Goal: Information Seeking & Learning: Check status

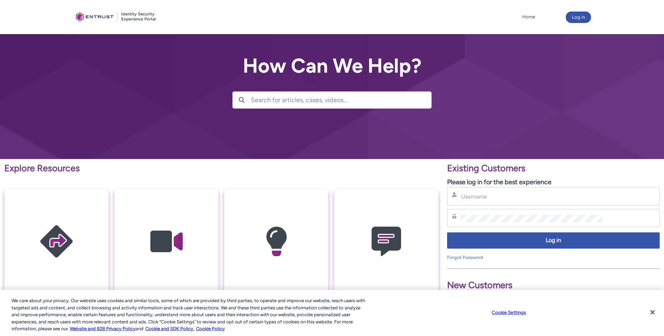
click at [481, 201] on div "Username" at bounding box center [553, 196] width 212 height 18
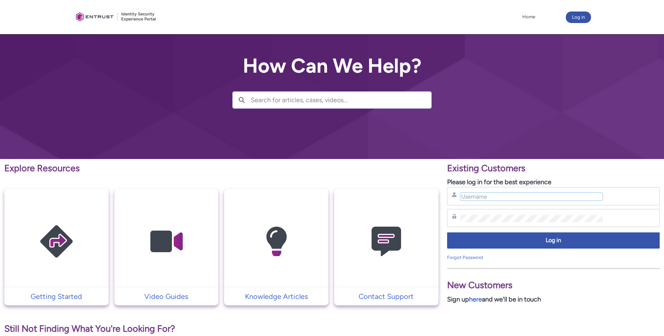
click at [484, 196] on input "Username" at bounding box center [531, 197] width 142 height 8
type input "[EMAIL_ADDRESS][DOMAIN_NAME]"
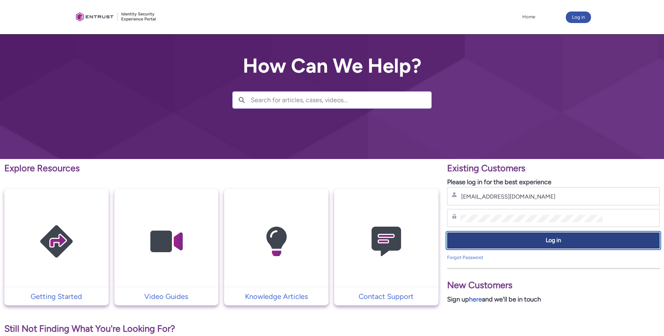
click at [549, 240] on span "Log in" at bounding box center [553, 240] width 203 height 8
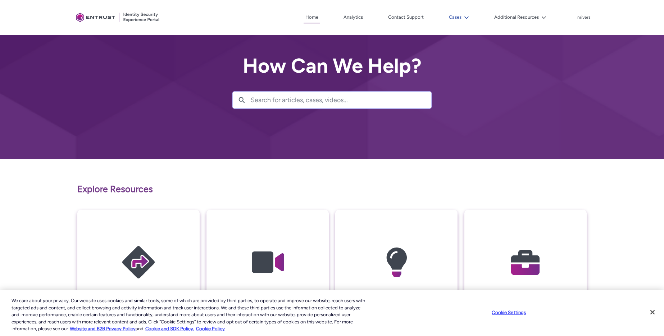
click at [453, 16] on button "Cases" at bounding box center [459, 17] width 24 height 11
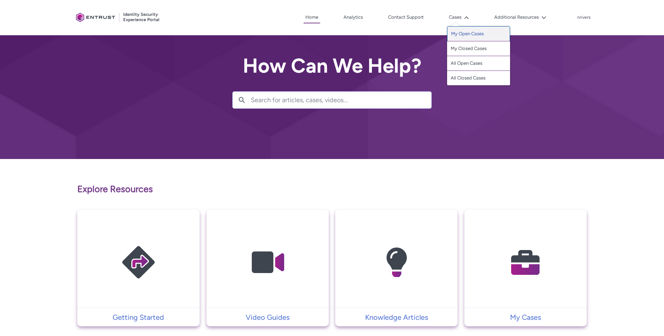
click at [455, 34] on link "My Open Cases" at bounding box center [478, 33] width 63 height 15
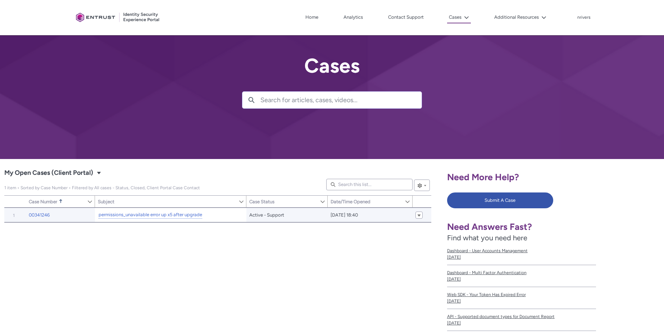
click at [137, 219] on div "permissions_unavailable error up x5 after upgrade" at bounding box center [150, 214] width 105 height 9
click at [138, 214] on link "permissions_unavailable error up x5 after upgrade" at bounding box center [151, 215] width 104 height 8
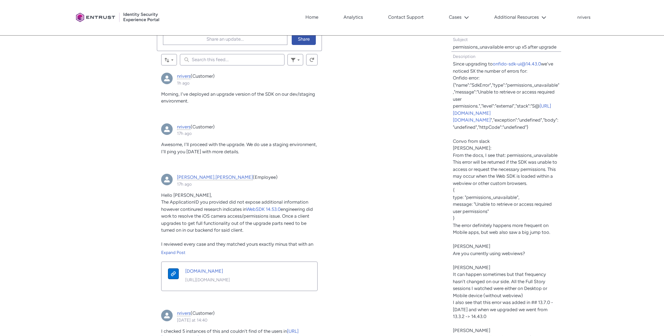
scroll to position [331, 0]
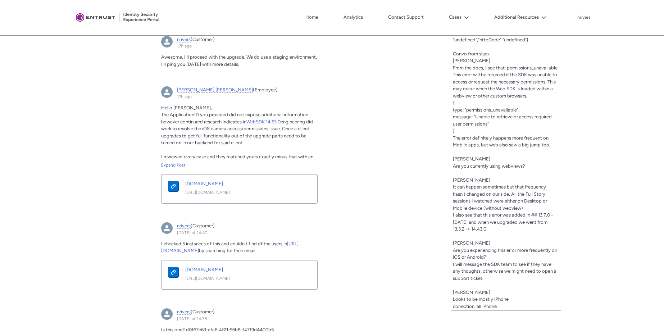
click at [172, 166] on div "Expand Post" at bounding box center [239, 165] width 156 height 6
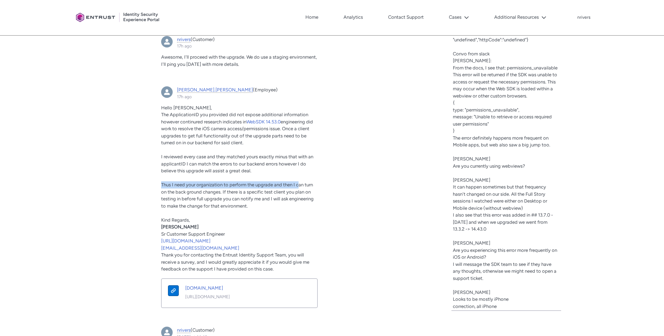
drag, startPoint x: 160, startPoint y: 184, endPoint x: 298, endPoint y: 184, distance: 138.0
click at [298, 184] on article "nick.bates (Employee) 17h ago Actions for this Feed Item Hello Nick, The Applic…" at bounding box center [239, 200] width 165 height 236
drag, startPoint x: 176, startPoint y: 192, endPoint x: 220, endPoint y: 189, distance: 43.9
click at [220, 189] on span "Thus I need your organization to perform the upgrade and then I can turn on the…" at bounding box center [237, 195] width 152 height 27
copy span "back ground changes"
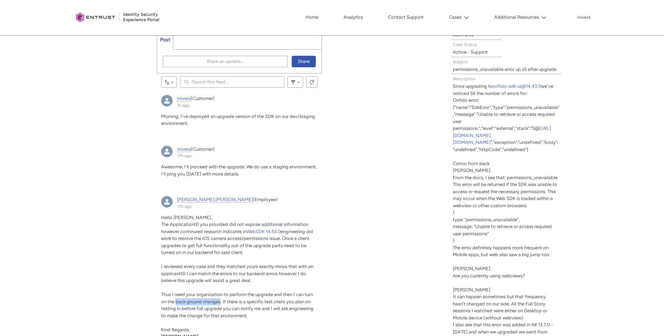
scroll to position [220, 0]
drag, startPoint x: 305, startPoint y: 296, endPoint x: 220, endPoint y: 302, distance: 85.8
click at [220, 302] on span "Thus I need your organization to perform the upgrade and then I can turn on the…" at bounding box center [237, 306] width 152 height 27
copy span "turn on the back ground changes"
